Goal: Obtain resource: Download file/media

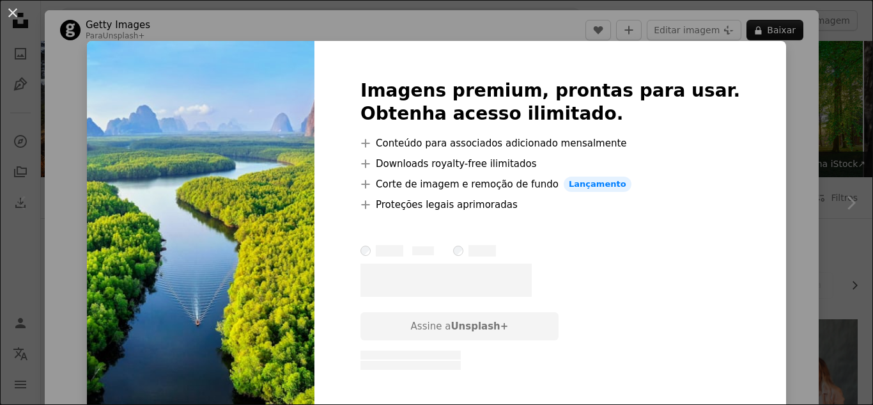
scroll to position [265, 0]
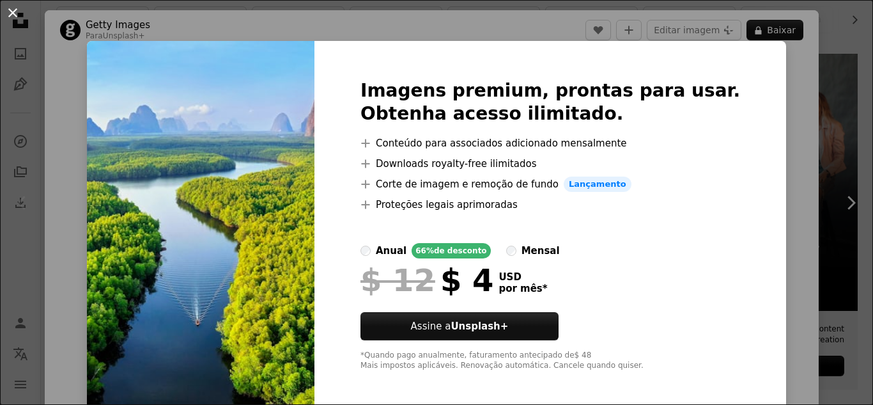
click at [15, 13] on button "An X shape" at bounding box center [12, 12] width 15 height 15
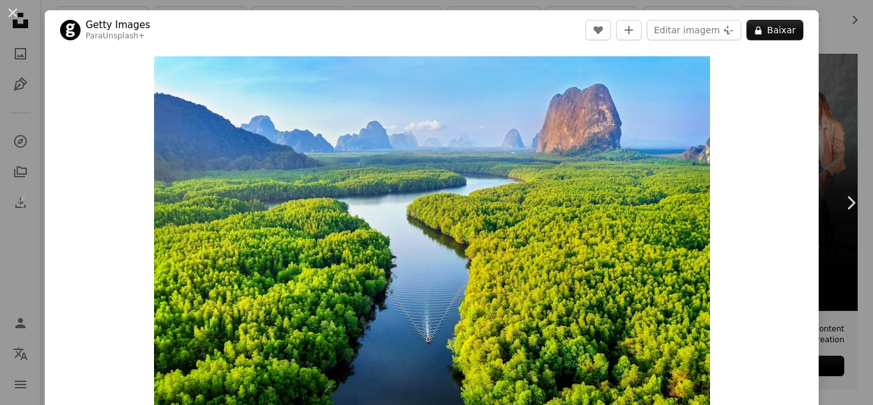
click at [7, 18] on button "An X shape" at bounding box center [12, 12] width 15 height 15
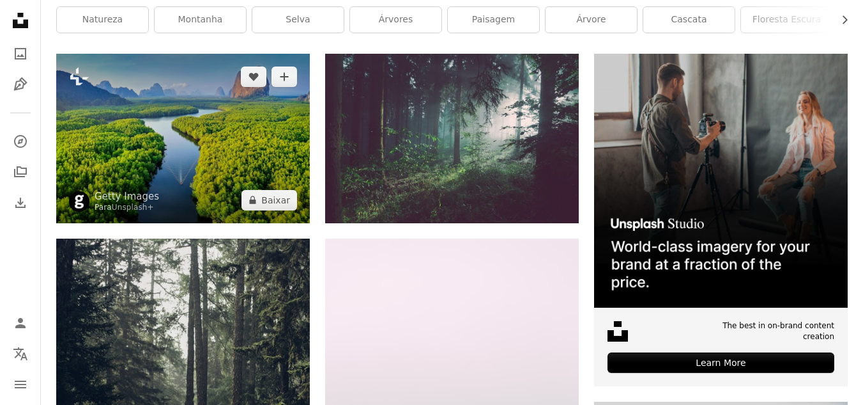
click at [182, 115] on img at bounding box center [183, 138] width 254 height 169
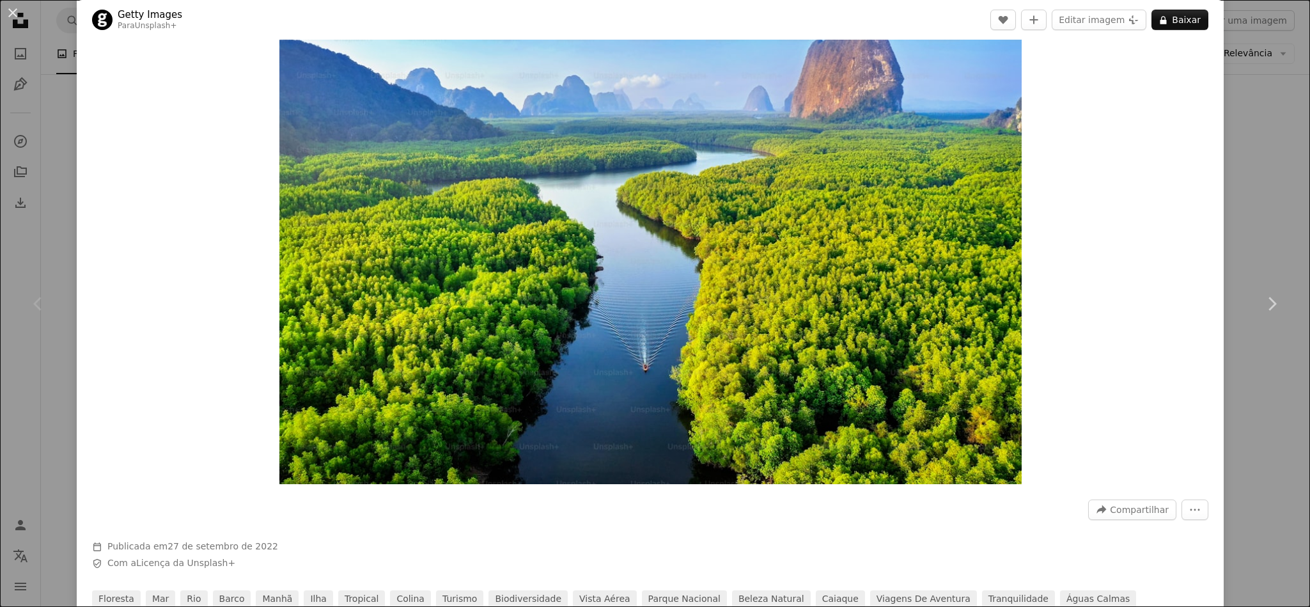
scroll to position [67, 0]
drag, startPoint x: 846, startPoint y: 0, endPoint x: 115, endPoint y: 223, distance: 763.8
click at [115, 223] on div "Zoom in" at bounding box center [650, 236] width 1147 height 507
